Goal: Information Seeking & Learning: Learn about a topic

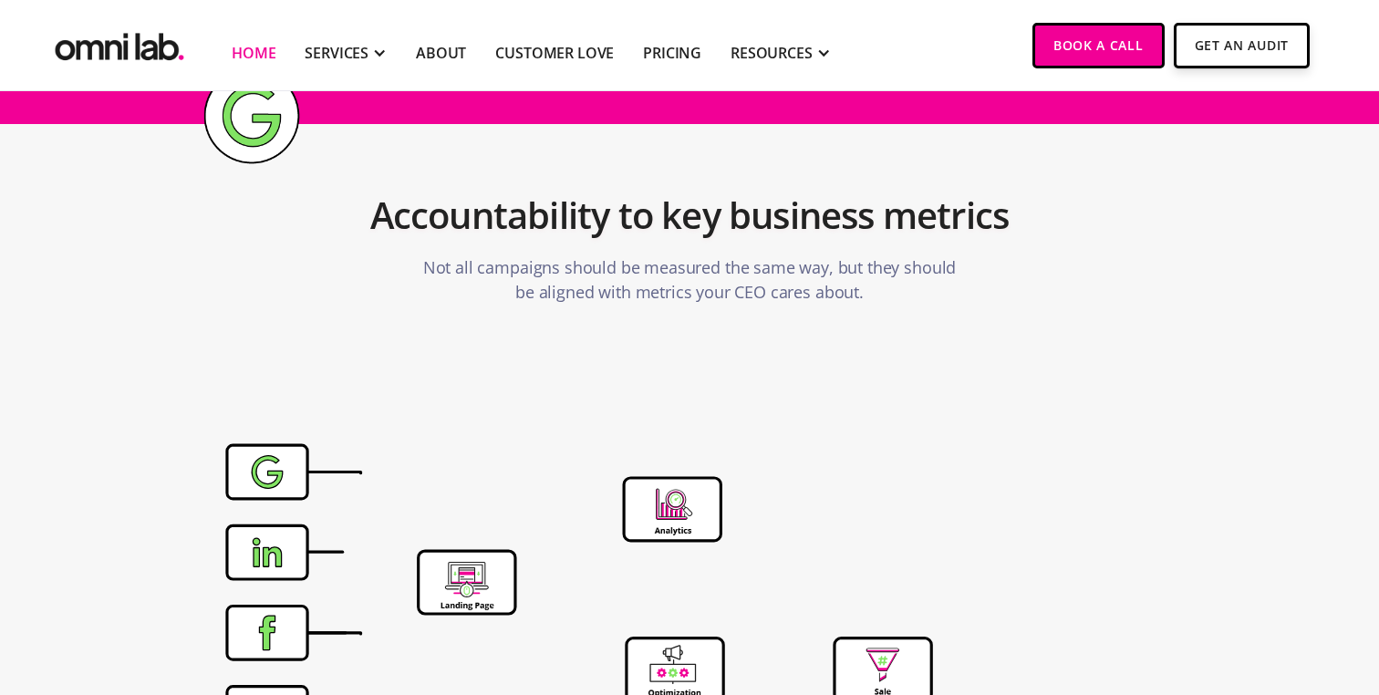
scroll to position [6430, 0]
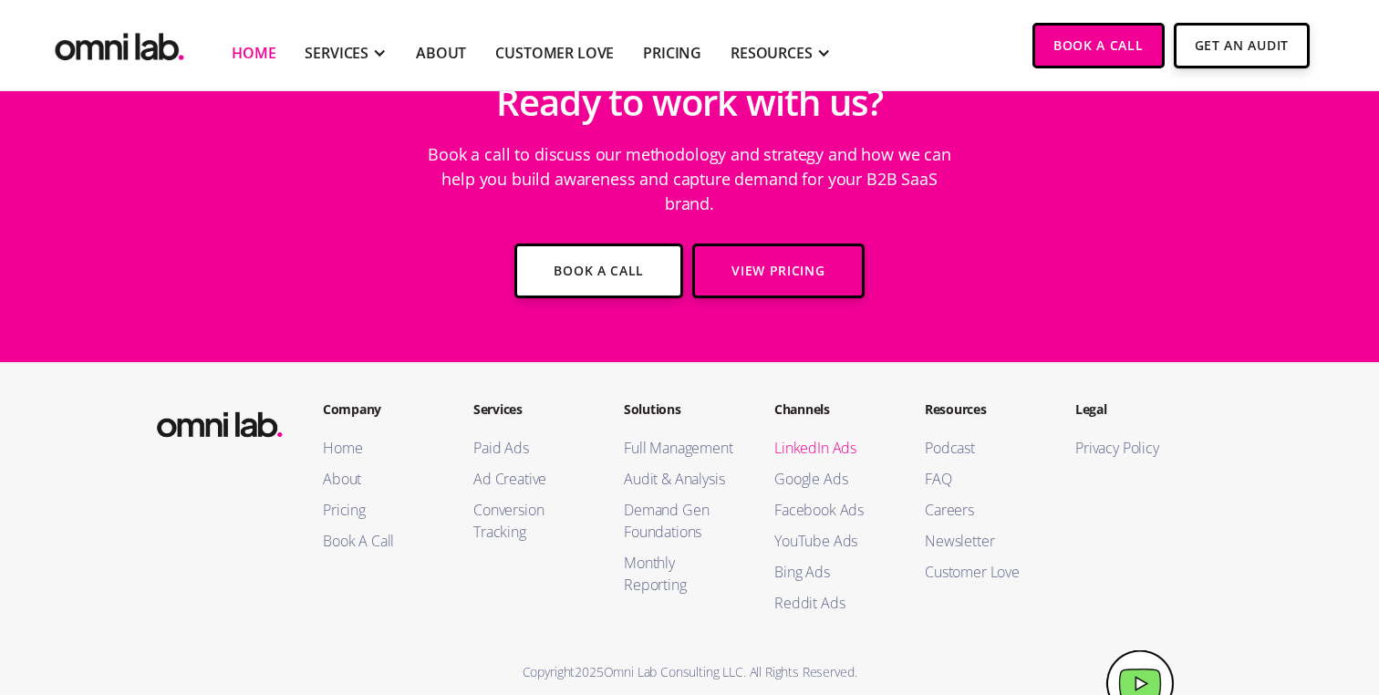
click at [787, 437] on link "LinkedIn Ads" at bounding box center [831, 448] width 114 height 22
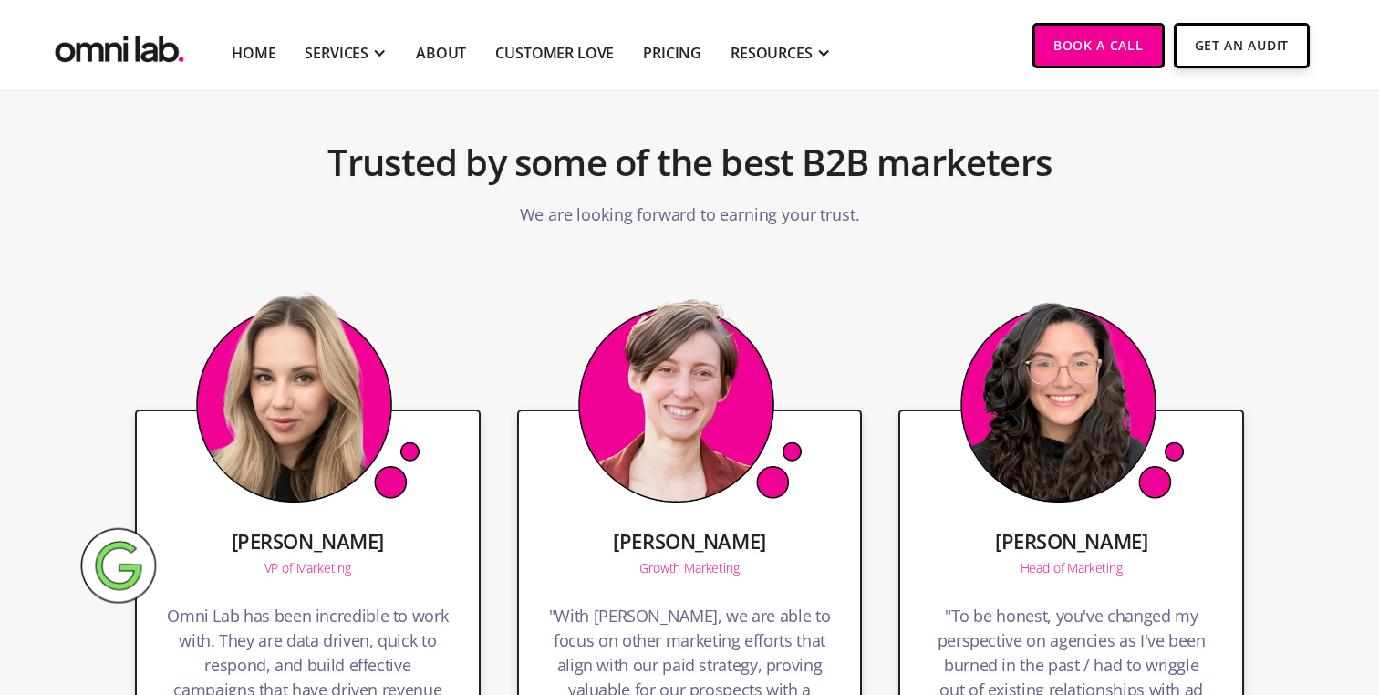
scroll to position [3034, 0]
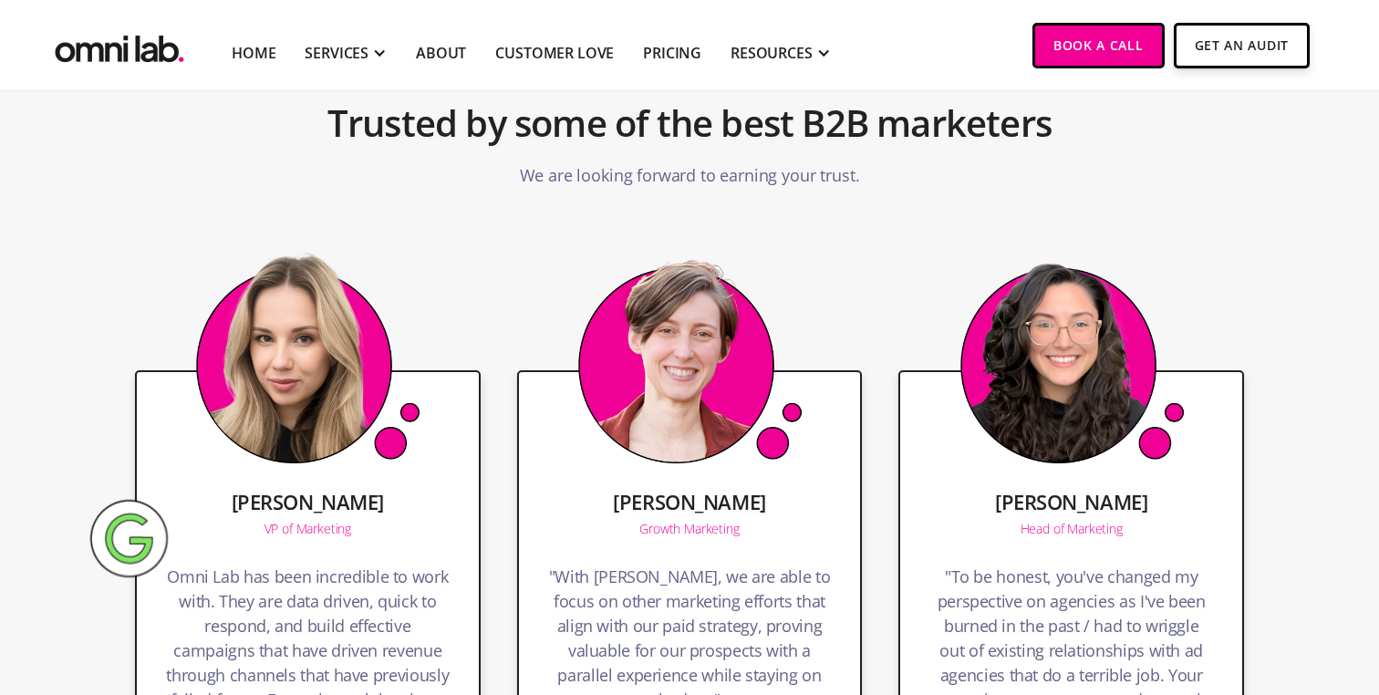
click at [683, 523] on div "Growth Marketing" at bounding box center [688, 529] width 99 height 13
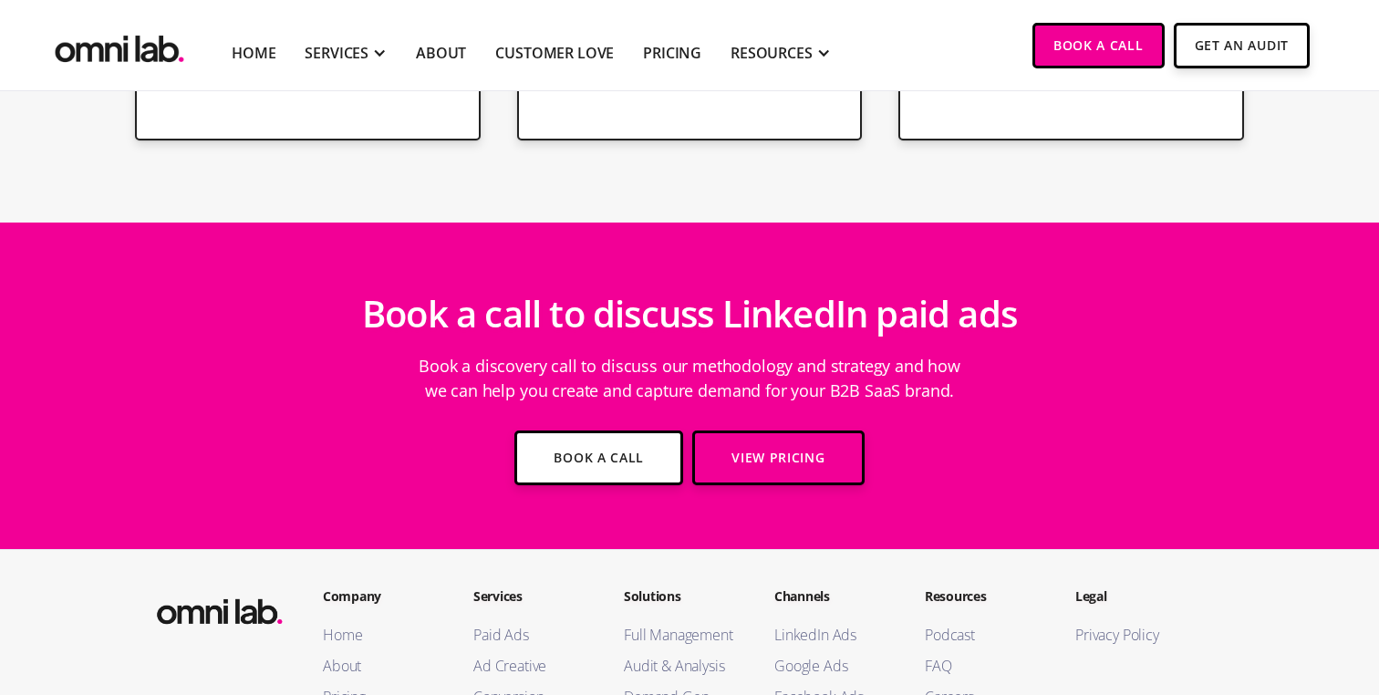
scroll to position [3848, 0]
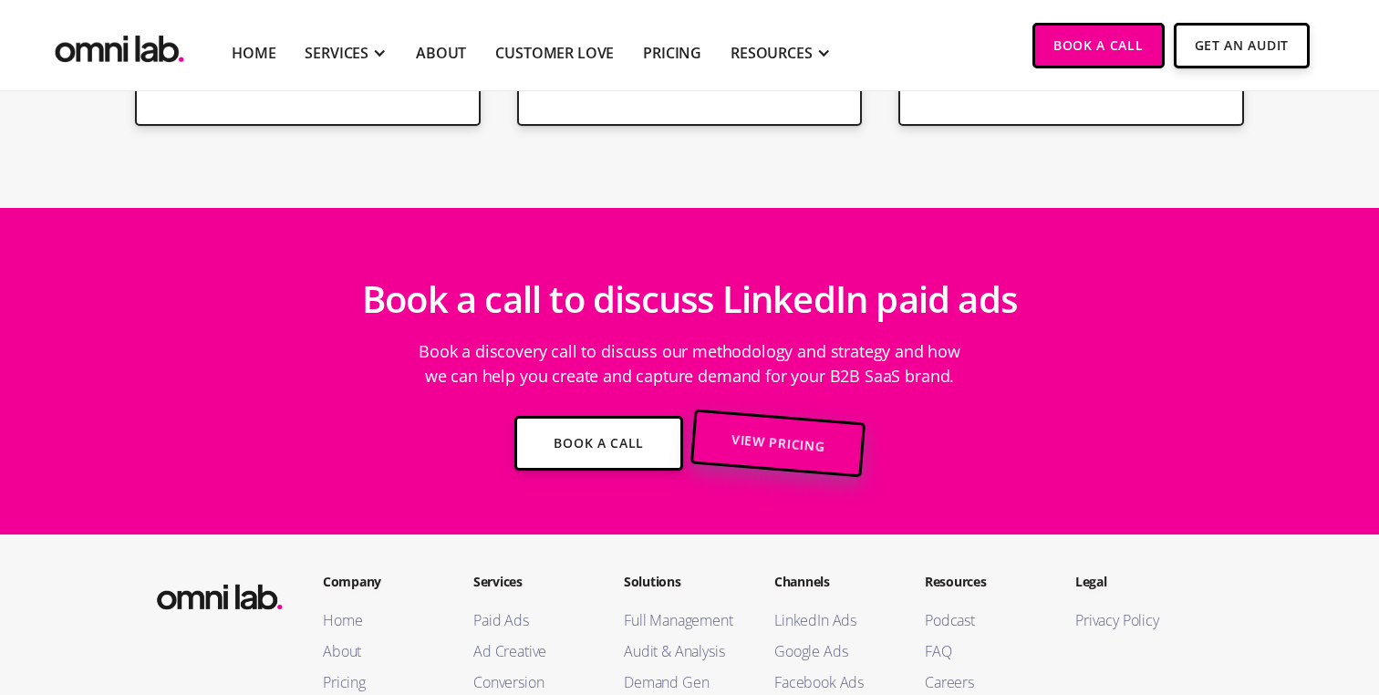
click at [752, 409] on link "View Pricing" at bounding box center [778, 443] width 176 height 68
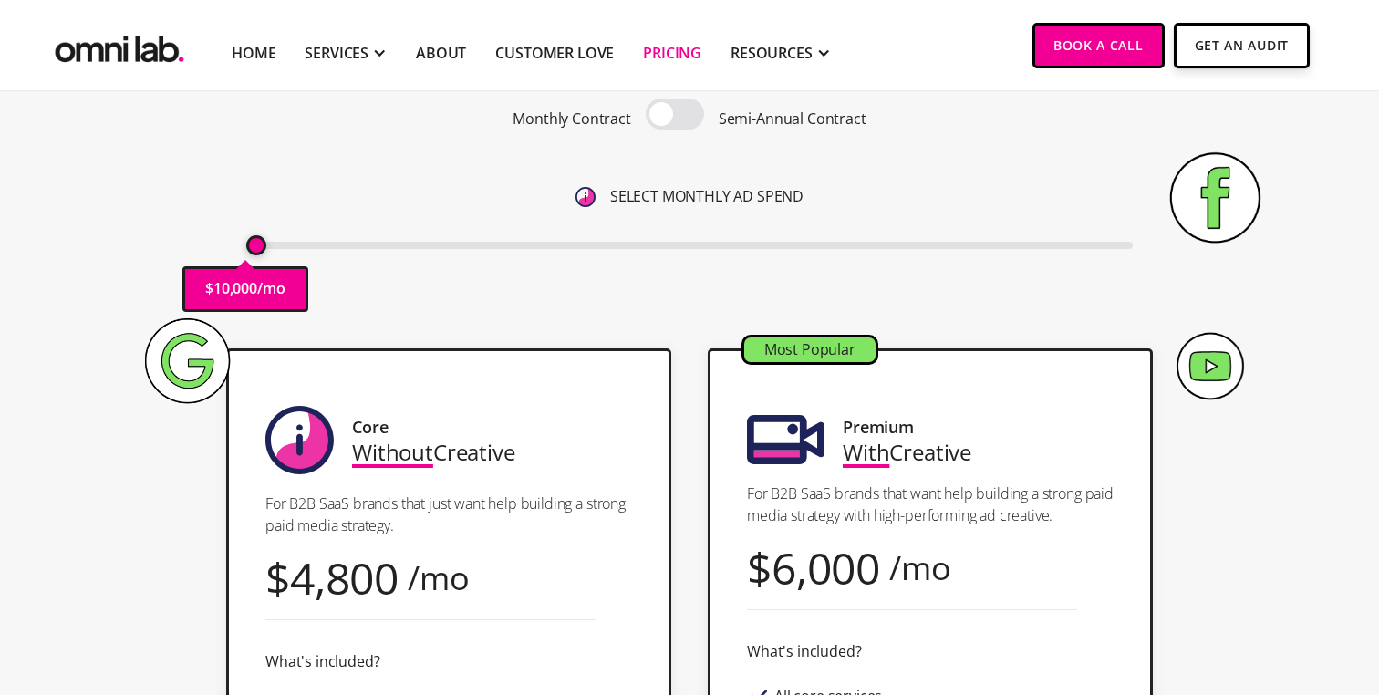
scroll to position [192, 0]
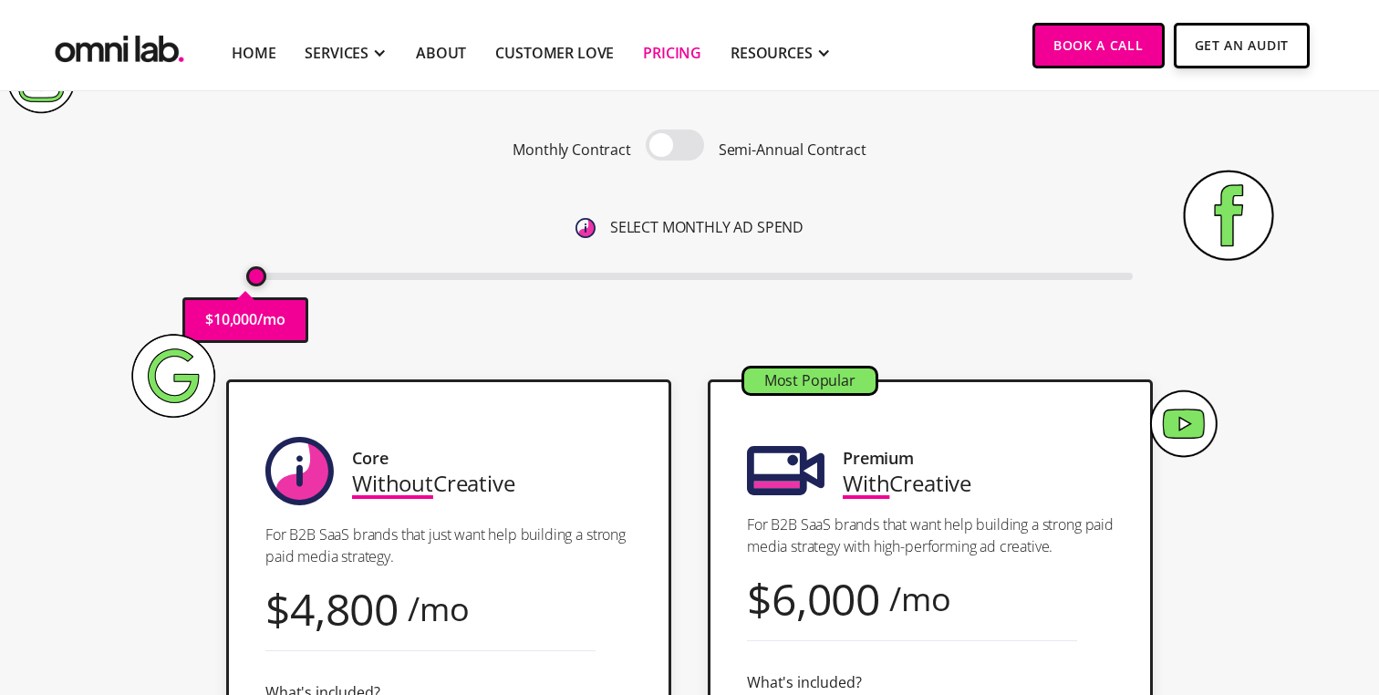
click at [661, 155] on span at bounding box center [675, 144] width 58 height 31
click at [675, 147] on input "checkbox" at bounding box center [675, 147] width 0 height 0
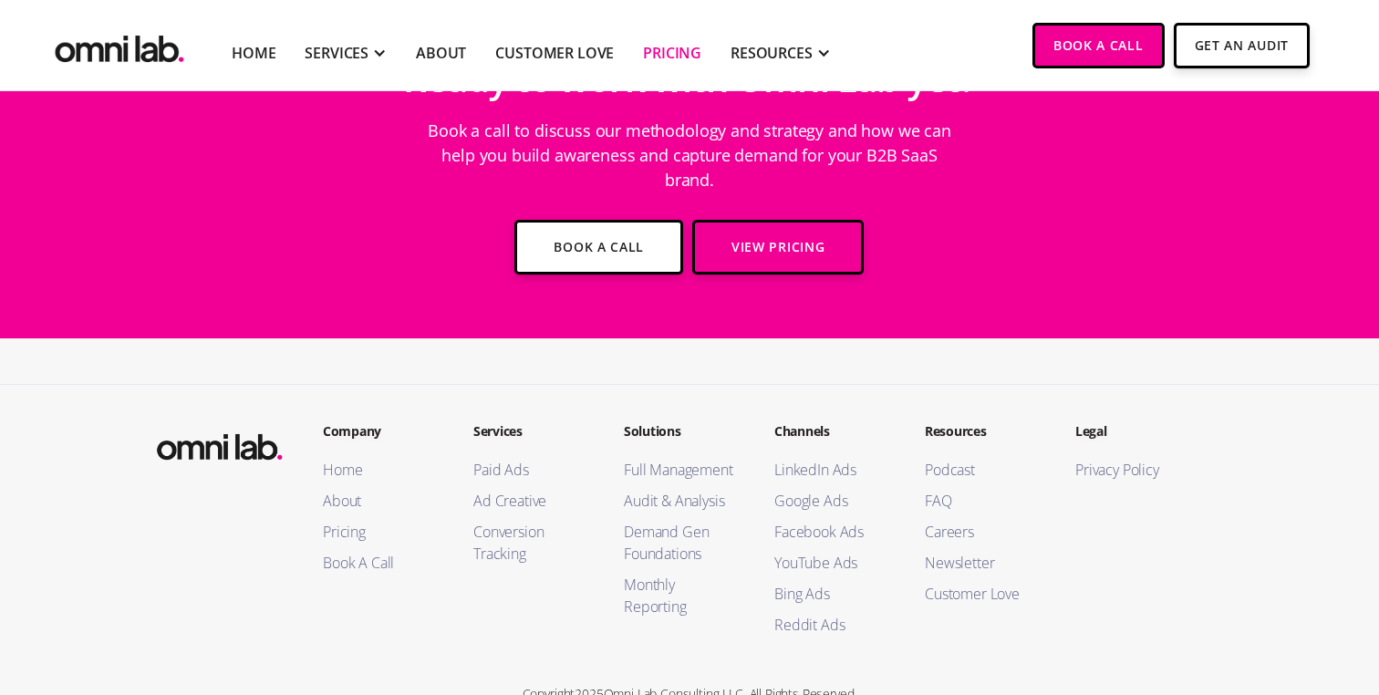
scroll to position [5333, 0]
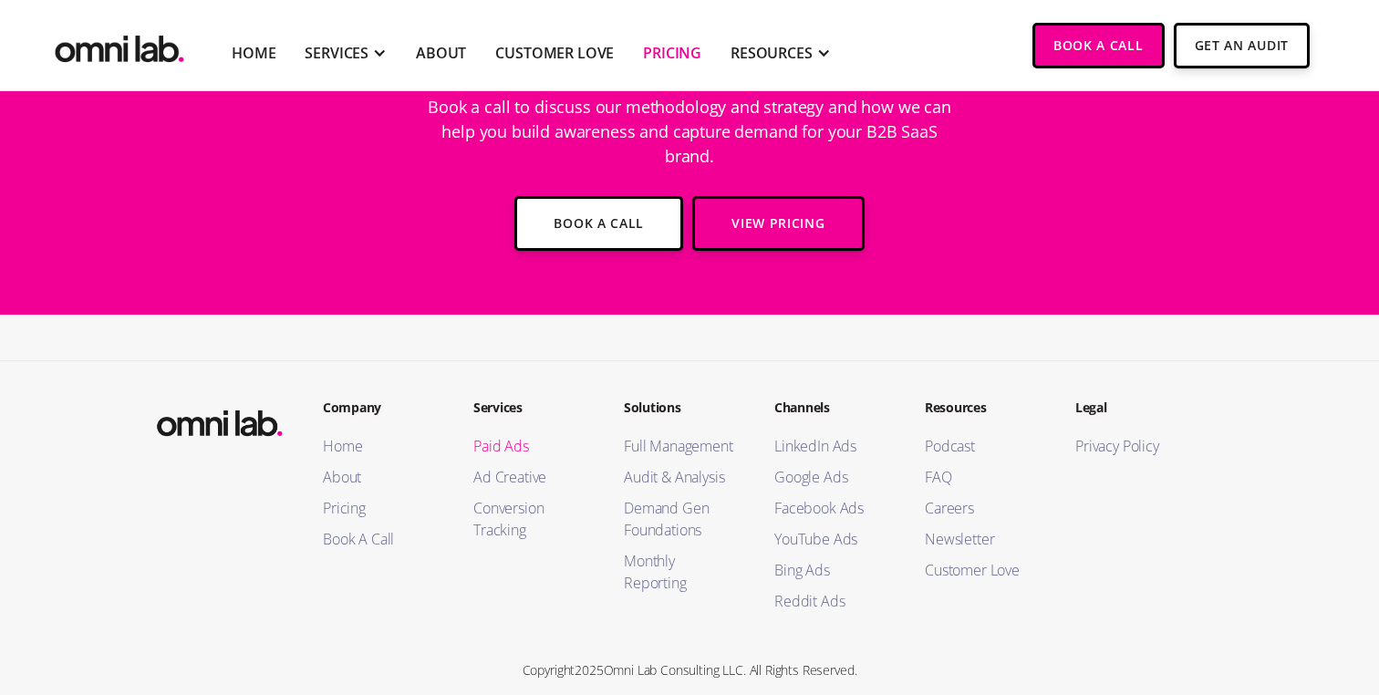
click at [493, 435] on link "Paid Ads" at bounding box center [530, 446] width 114 height 22
